Goal: Task Accomplishment & Management: Complete application form

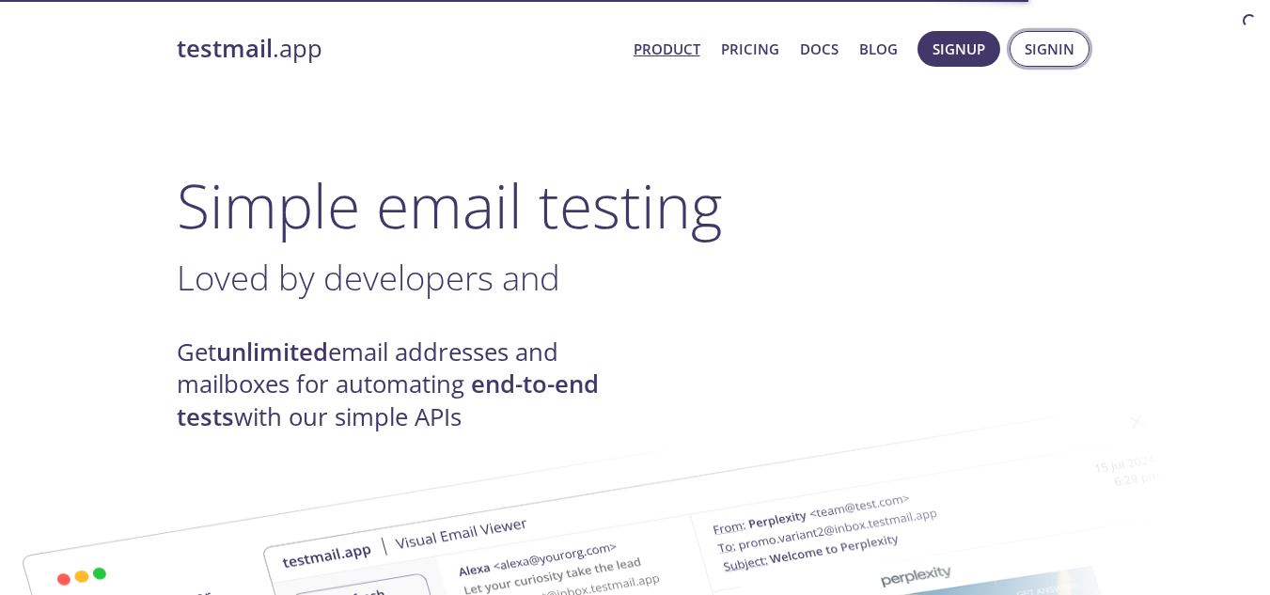
click at [1043, 53] on span "Signin" at bounding box center [1050, 49] width 50 height 24
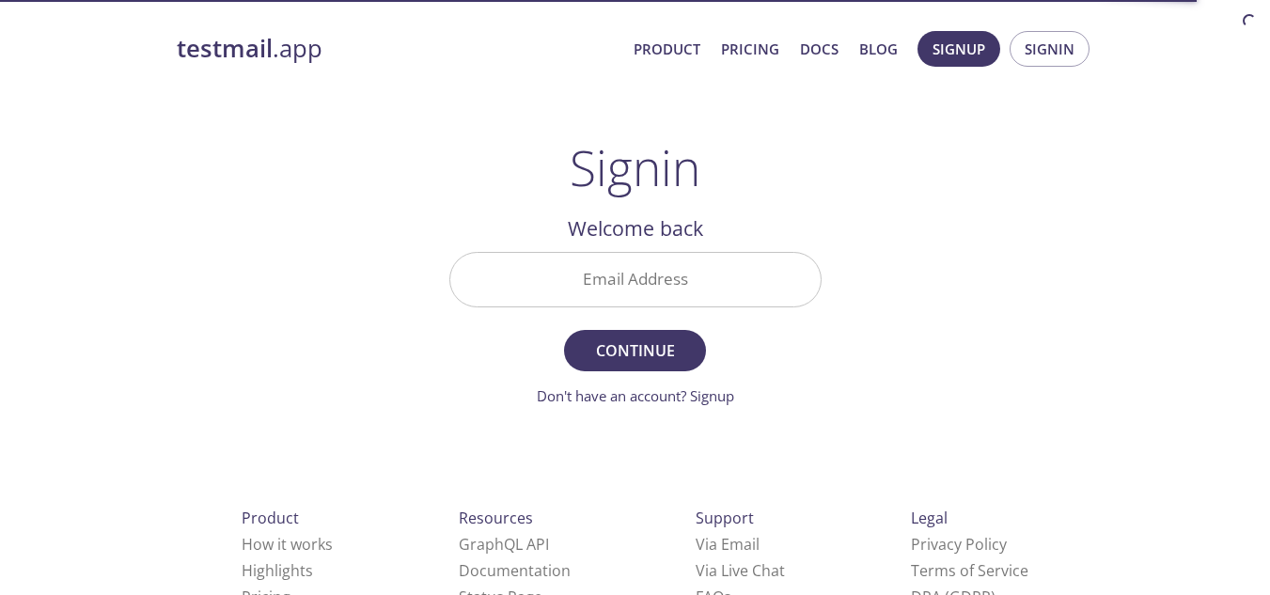
click at [694, 266] on input "Email Address" at bounding box center [635, 280] width 370 height 54
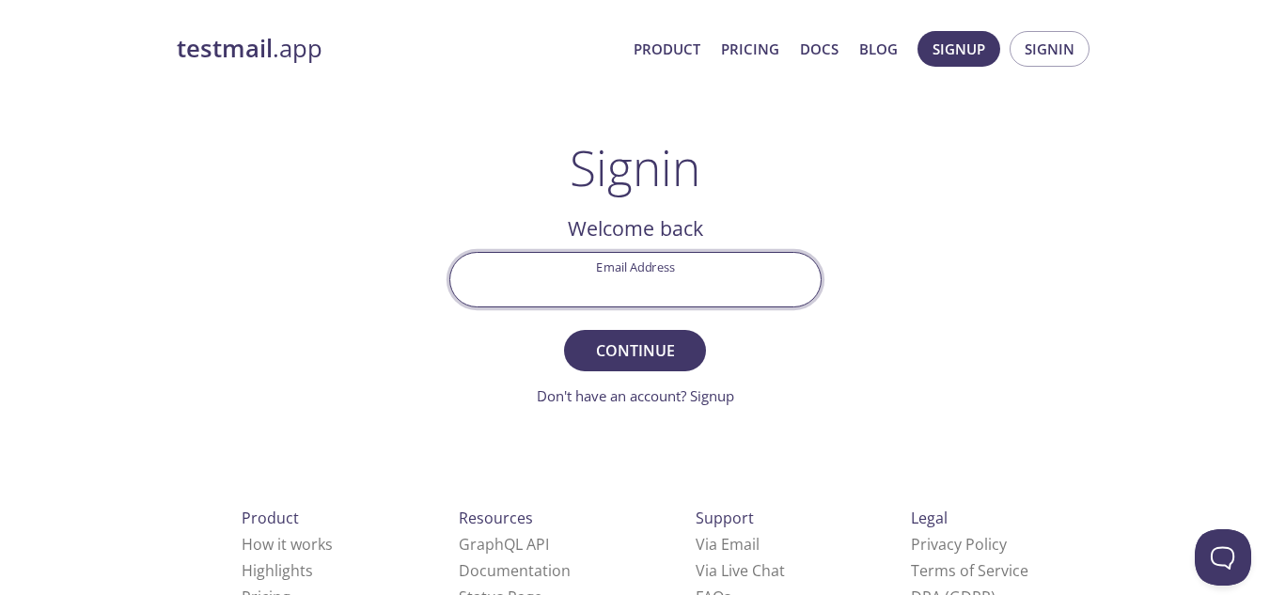
type input "[EMAIL_ADDRESS][DOMAIN_NAME]"
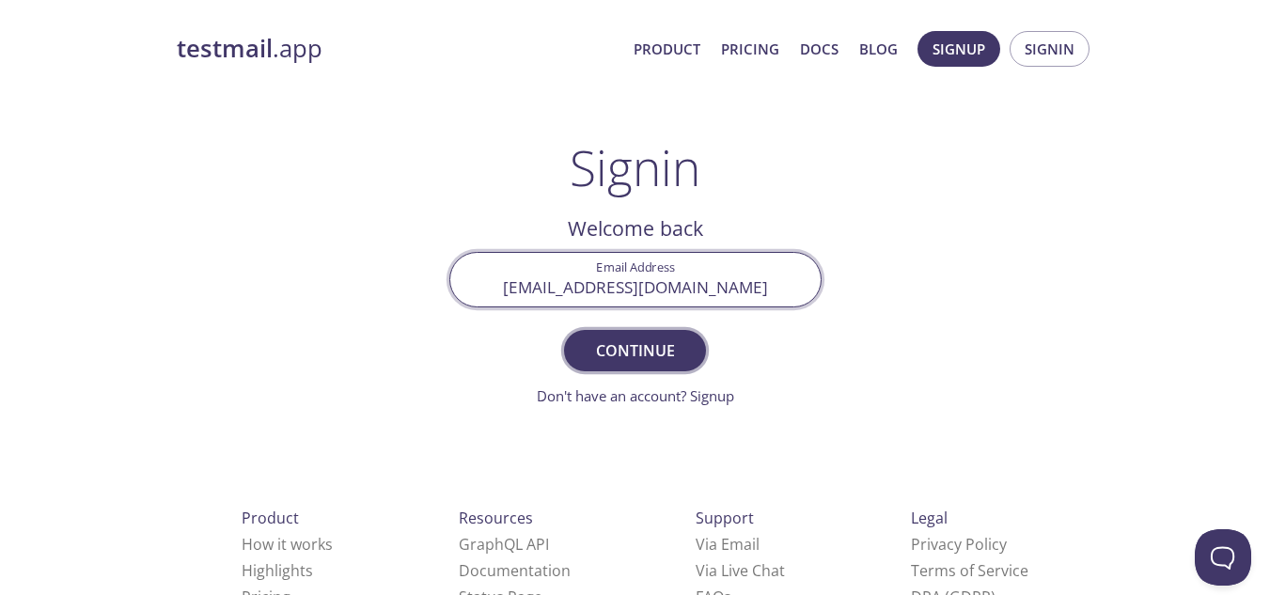
click at [625, 351] on span "Continue" at bounding box center [635, 351] width 100 height 26
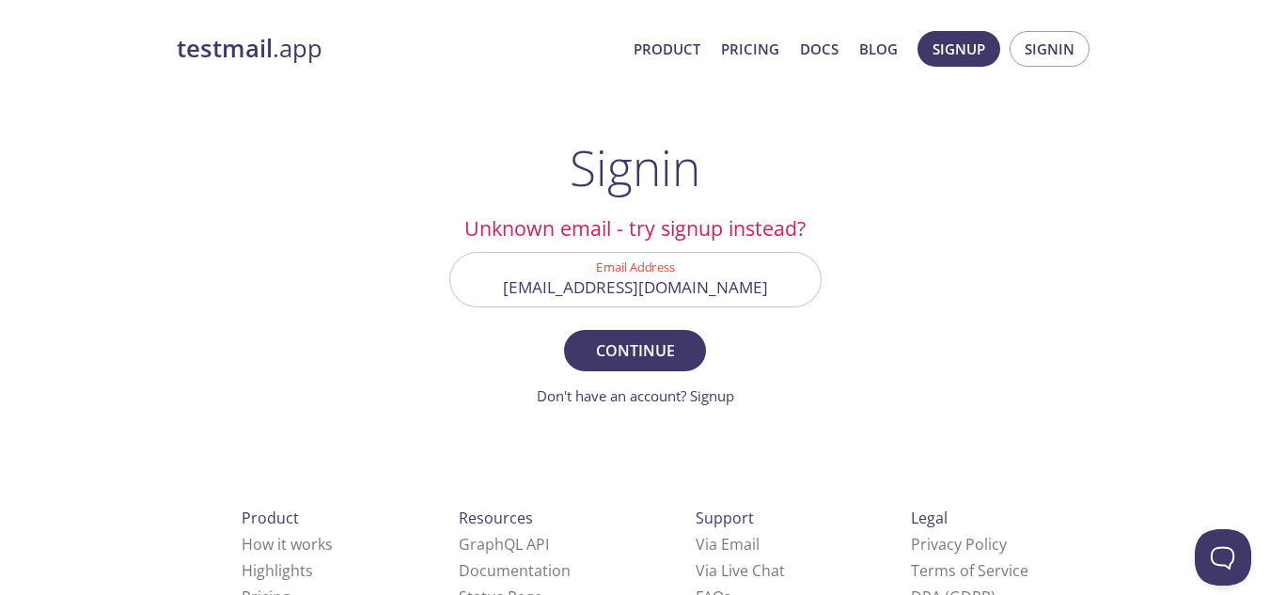
click at [684, 307] on div "[EMAIL_ADDRESS][DOMAIN_NAME]" at bounding box center [635, 279] width 372 height 55
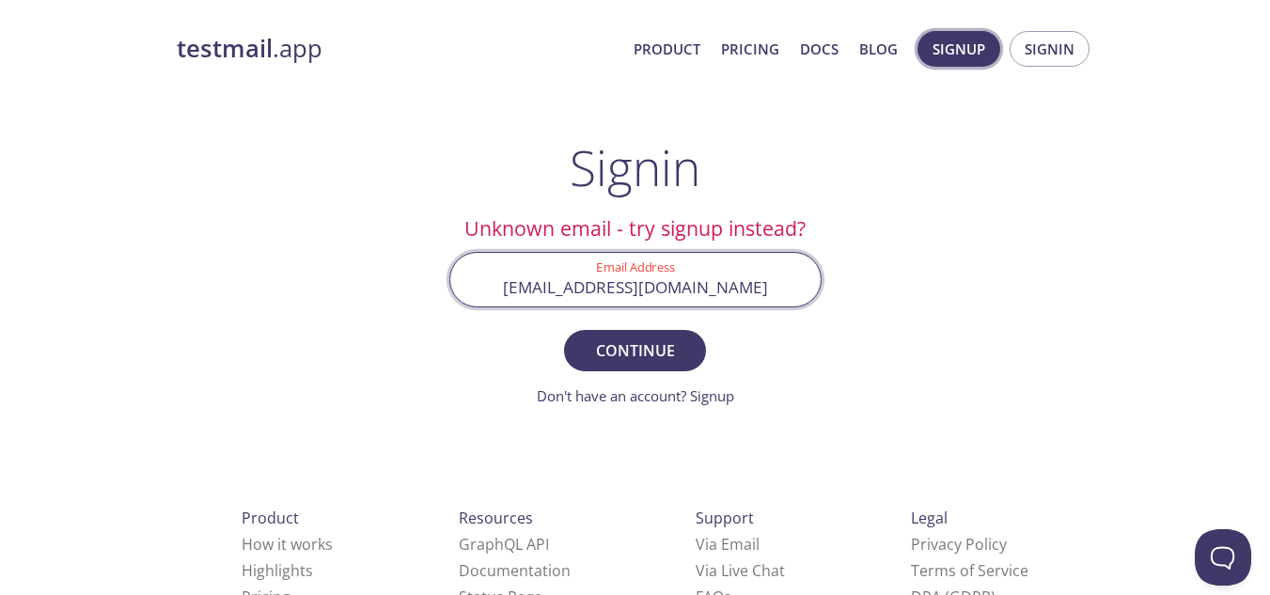
click at [968, 57] on span "Signup" at bounding box center [959, 49] width 53 height 24
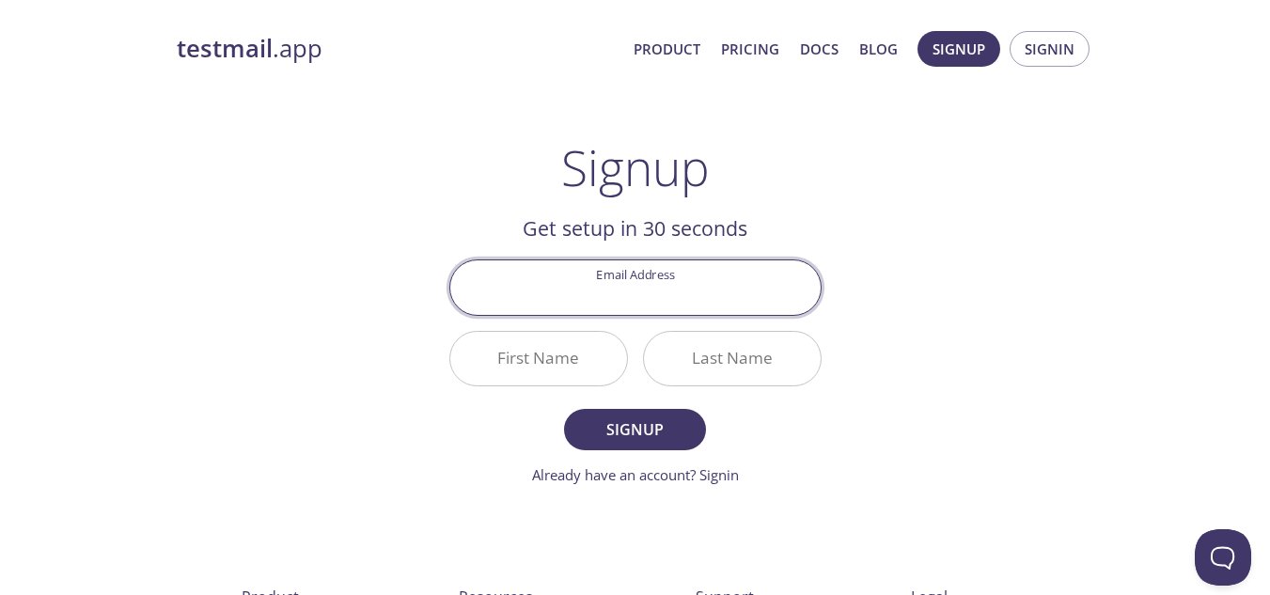
click at [643, 310] on input "Email Address" at bounding box center [635, 287] width 370 height 54
type input "[EMAIL_ADDRESS][DOMAIN_NAME]"
click at [544, 365] on input "First Name" at bounding box center [538, 359] width 177 height 54
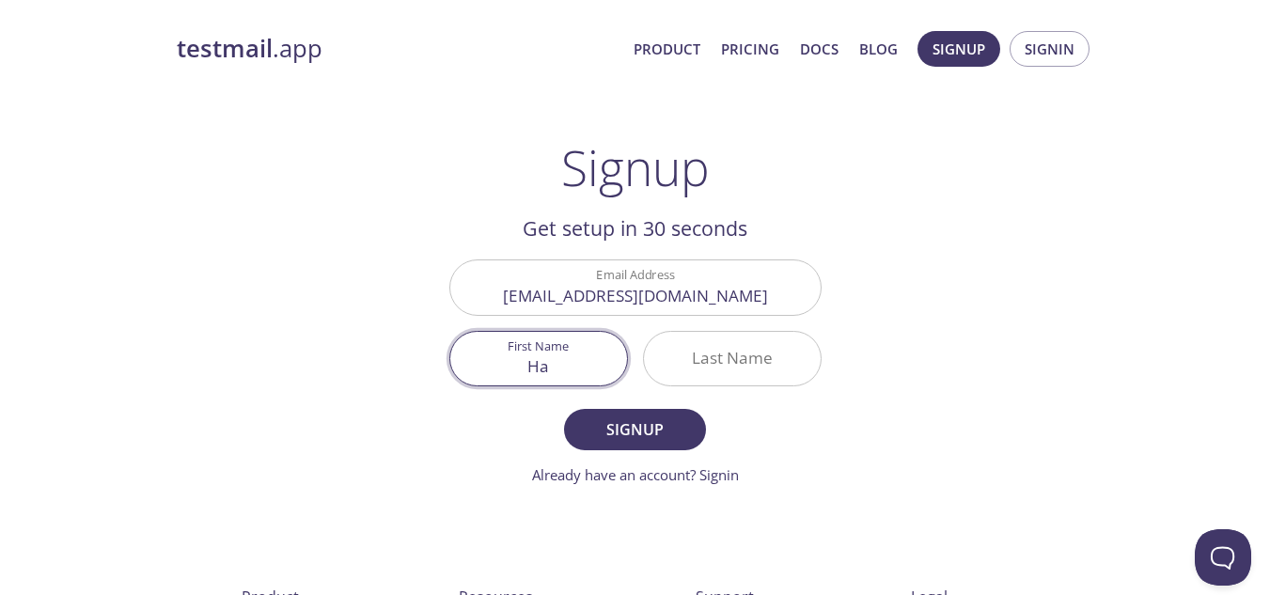
type input "H"
type input "Salma"
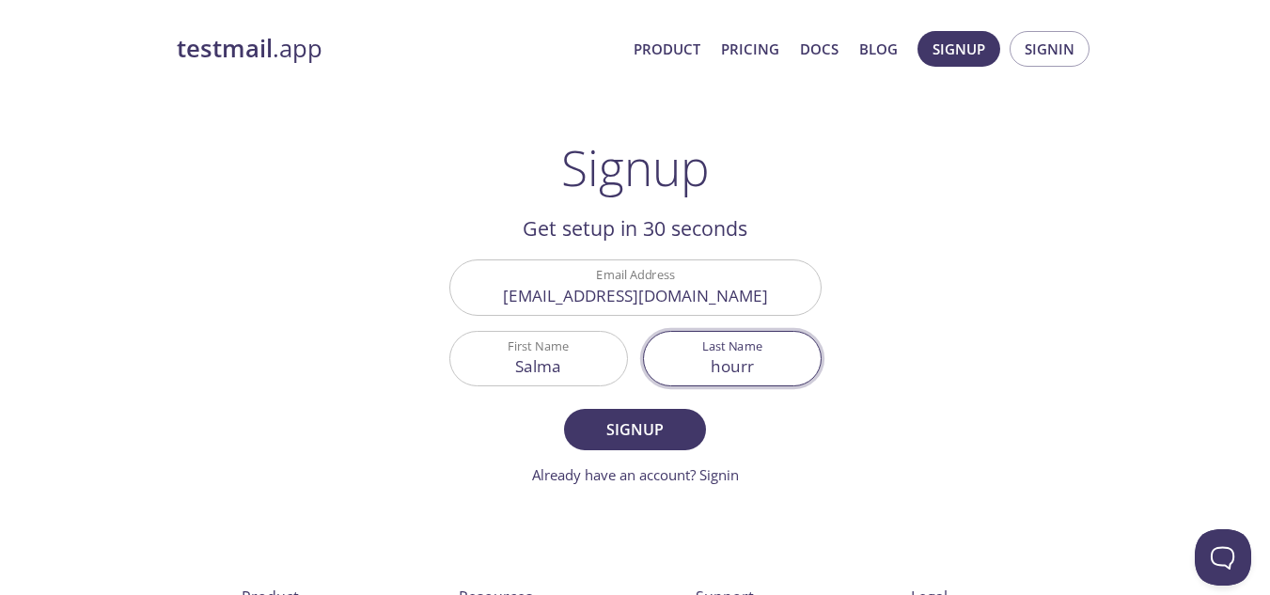
type input "hourr"
click at [564, 409] on button "Signup" at bounding box center [634, 429] width 141 height 41
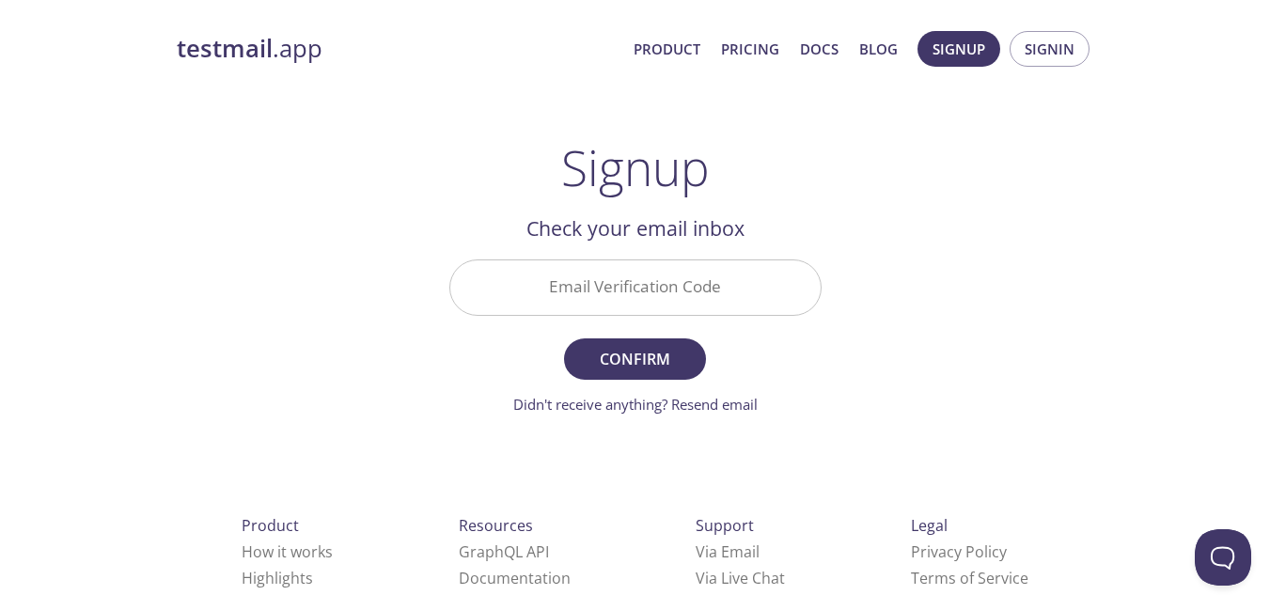
click at [715, 294] on input "Email Verification Code" at bounding box center [635, 287] width 370 height 54
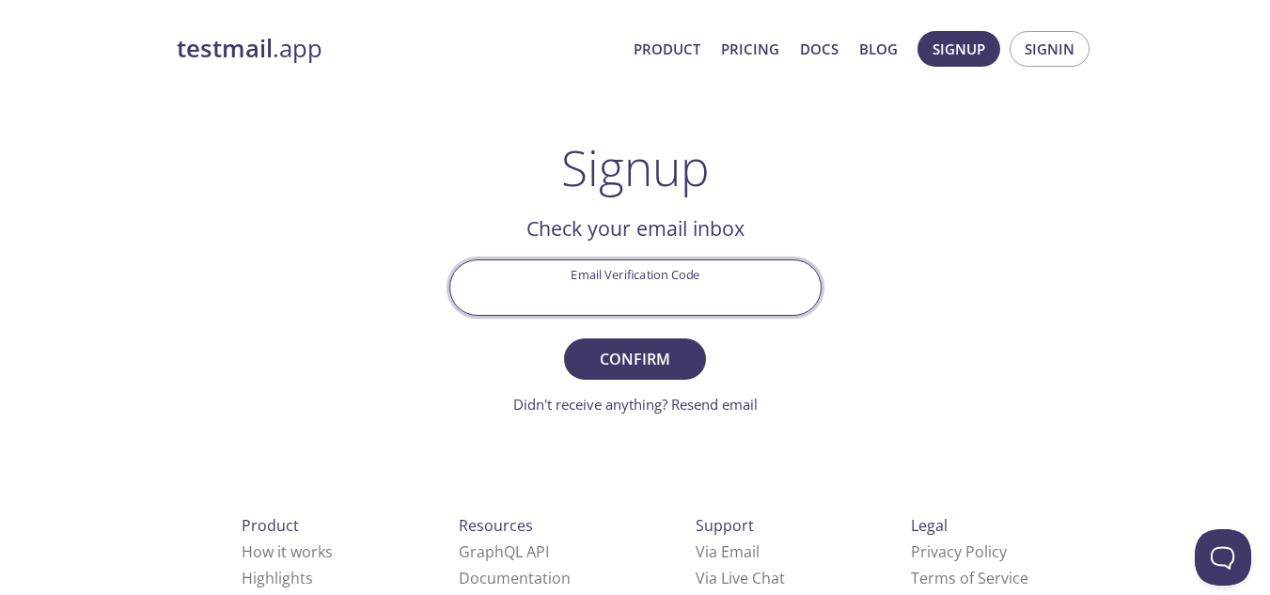
click at [715, 294] on input "Email Verification Code" at bounding box center [635, 287] width 370 height 54
type input "H4WGXPQ"
click at [564, 338] on button "Confirm" at bounding box center [634, 358] width 141 height 41
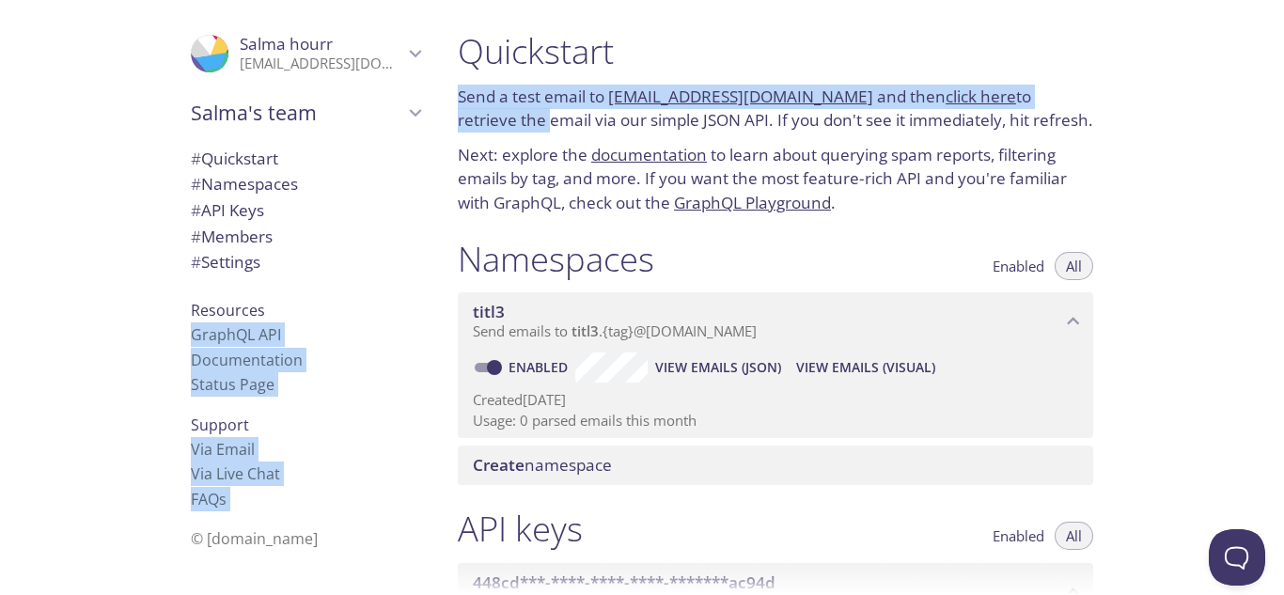
drag, startPoint x: 1261, startPoint y: 10, endPoint x: 1283, endPoint y: 80, distance: 73.1
click at [1269, 80] on div ".cls-1 { fill: #6d5ca8; } .cls-2 { fill: #3fc191; } .cls-3 { fill: #3b4752; } .…" at bounding box center [642, 297] width 1284 height 595
